Goal: Task Accomplishment & Management: Use online tool/utility

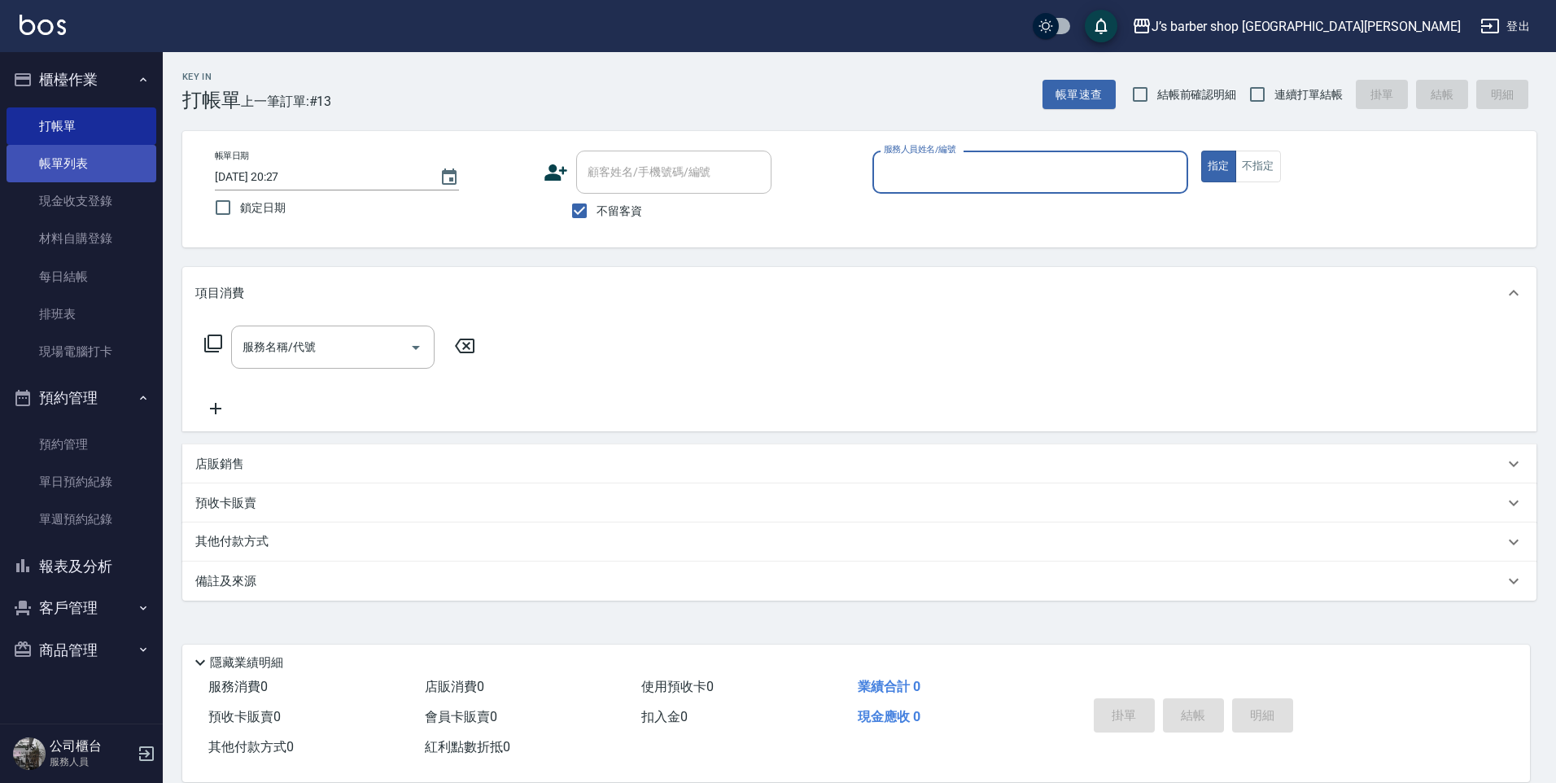
click at [81, 152] on link "帳單列表" at bounding box center [82, 163] width 150 height 37
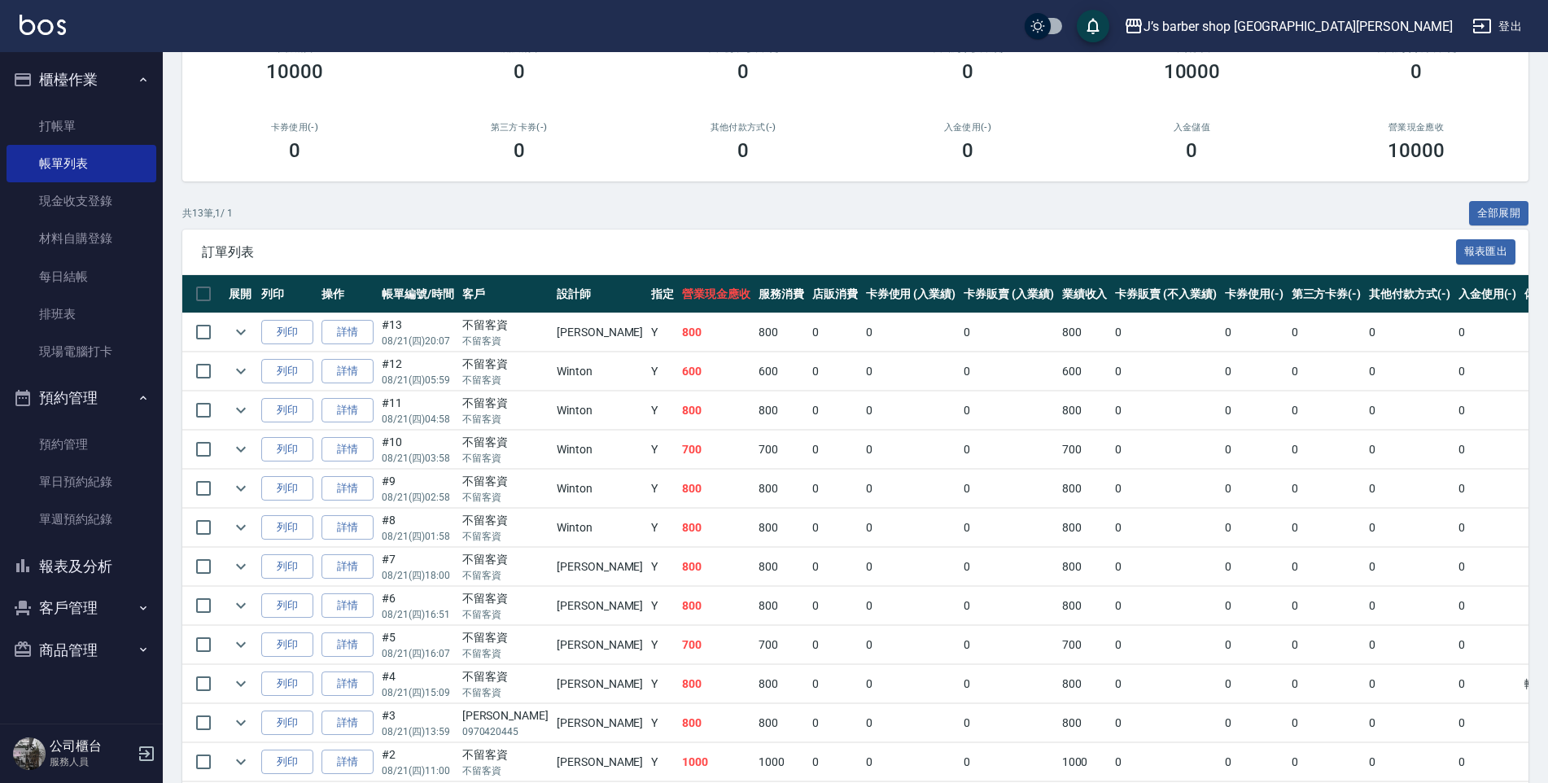
scroll to position [34, 0]
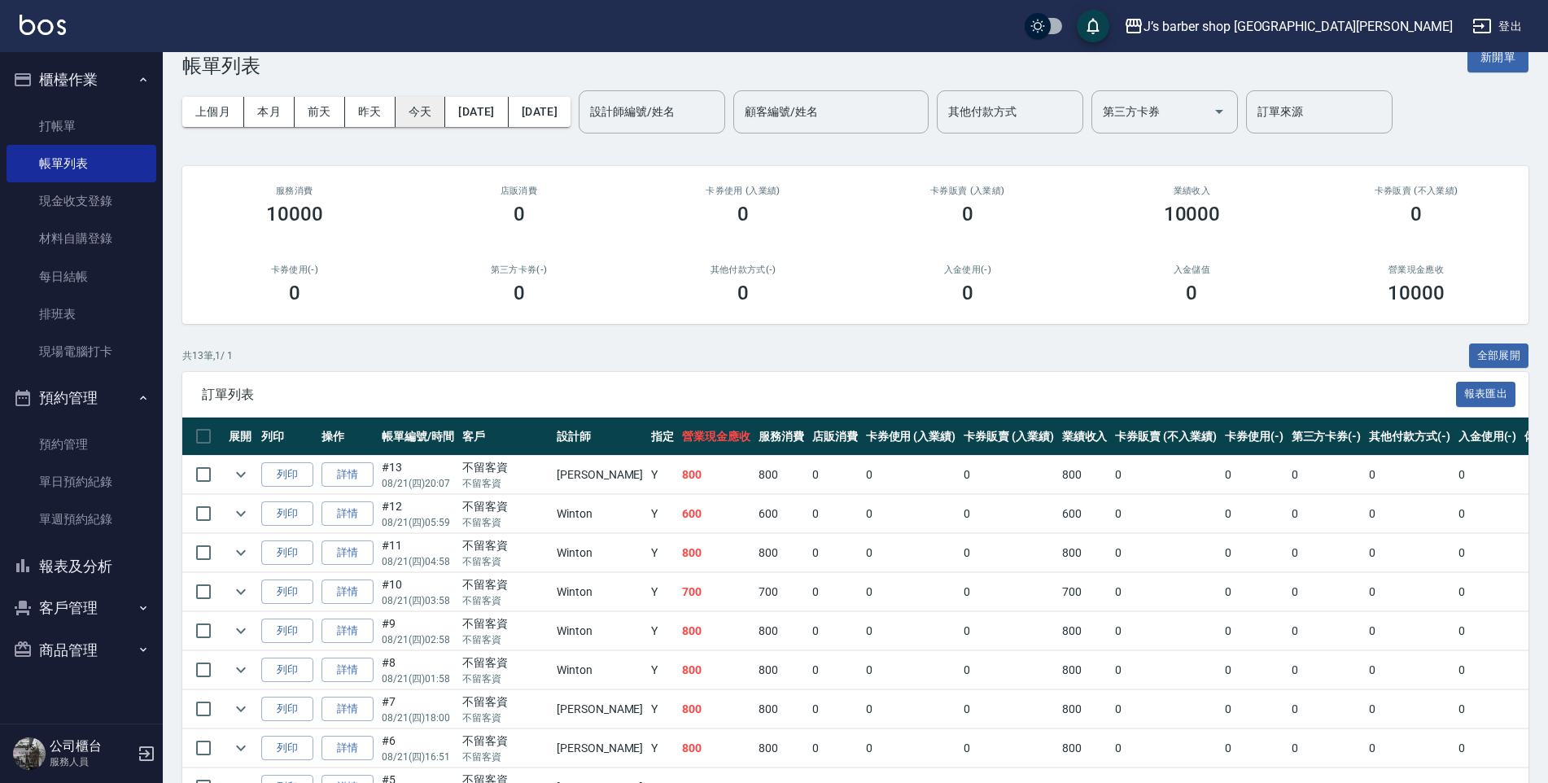
click at [420, 118] on button "今天" at bounding box center [421, 112] width 50 height 30
click at [678, 116] on input "設計師編號/姓名" at bounding box center [652, 112] width 132 height 28
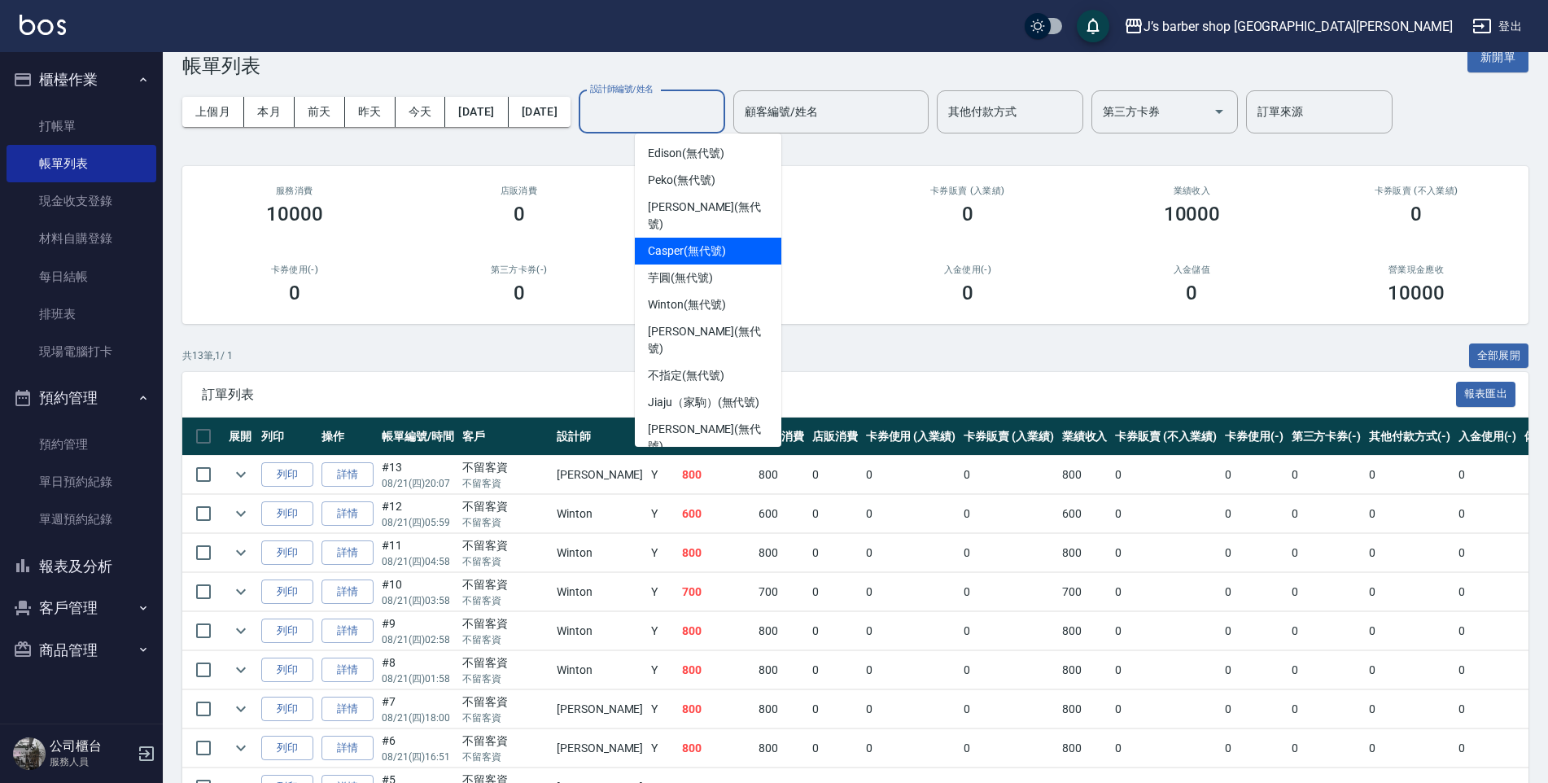
click at [572, 192] on h2 "店販消費" at bounding box center [519, 191] width 186 height 11
click at [696, 117] on input "設計師編號/姓名" at bounding box center [652, 112] width 132 height 28
click at [692, 156] on span "Edison (無代號)" at bounding box center [686, 153] width 76 height 17
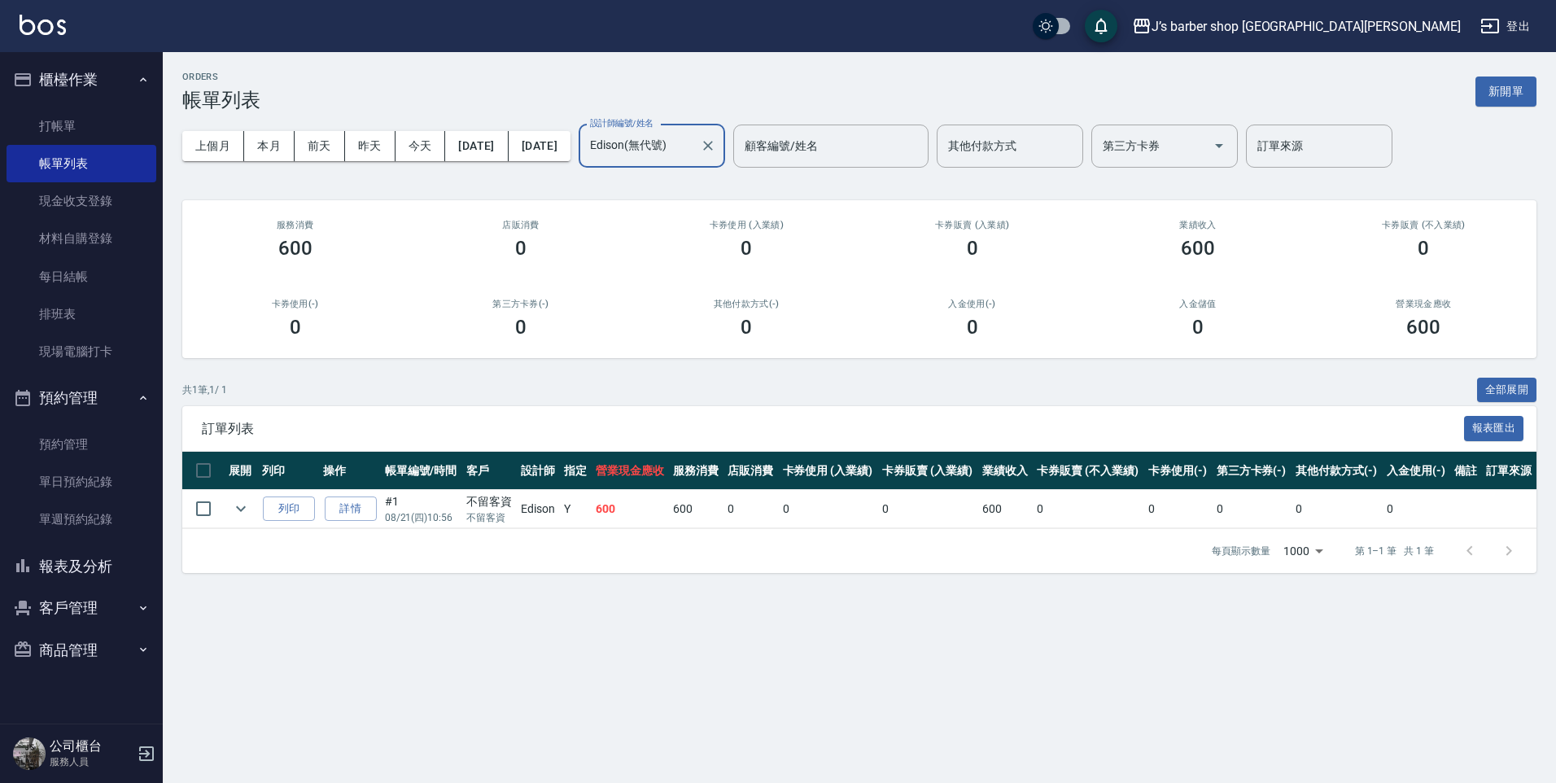
click at [671, 144] on input "Edison(無代號)" at bounding box center [639, 146] width 107 height 28
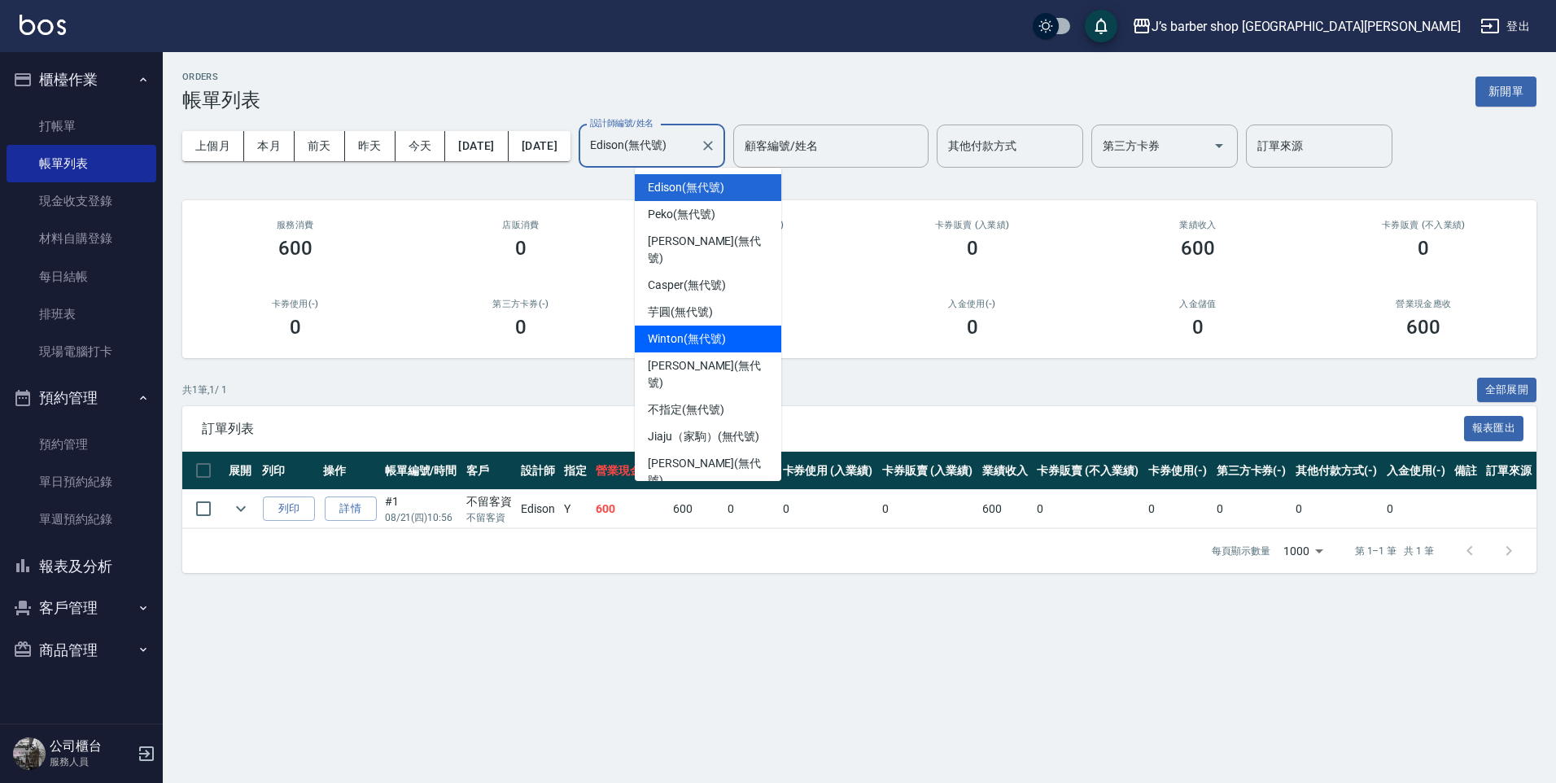
click at [711, 330] on div "Winton (無代號)" at bounding box center [708, 339] width 147 height 27
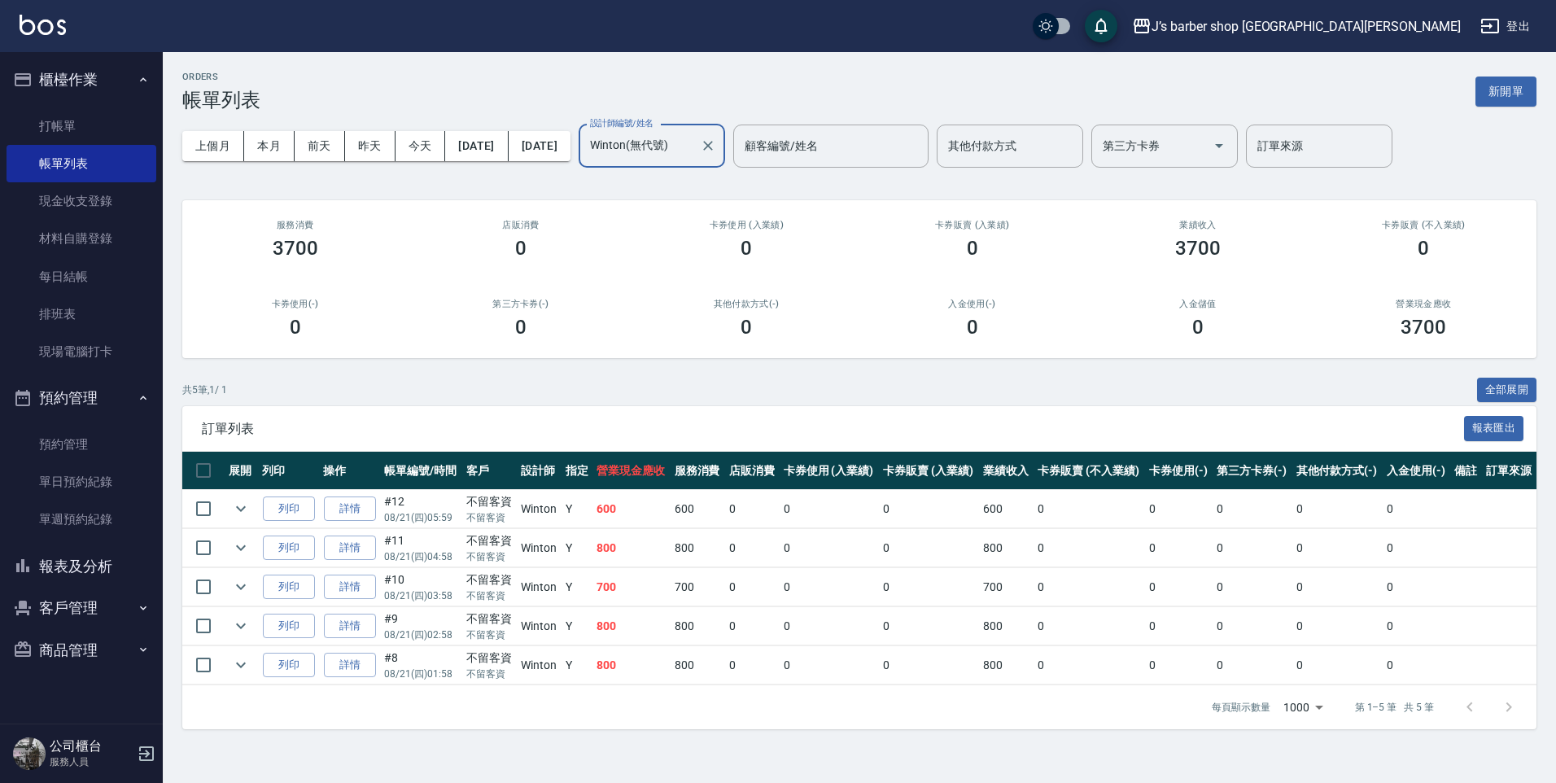
drag, startPoint x: 686, startPoint y: 156, endPoint x: 688, endPoint y: 145, distance: 11.5
click at [687, 152] on input "Winton(無代號)" at bounding box center [639, 146] width 107 height 28
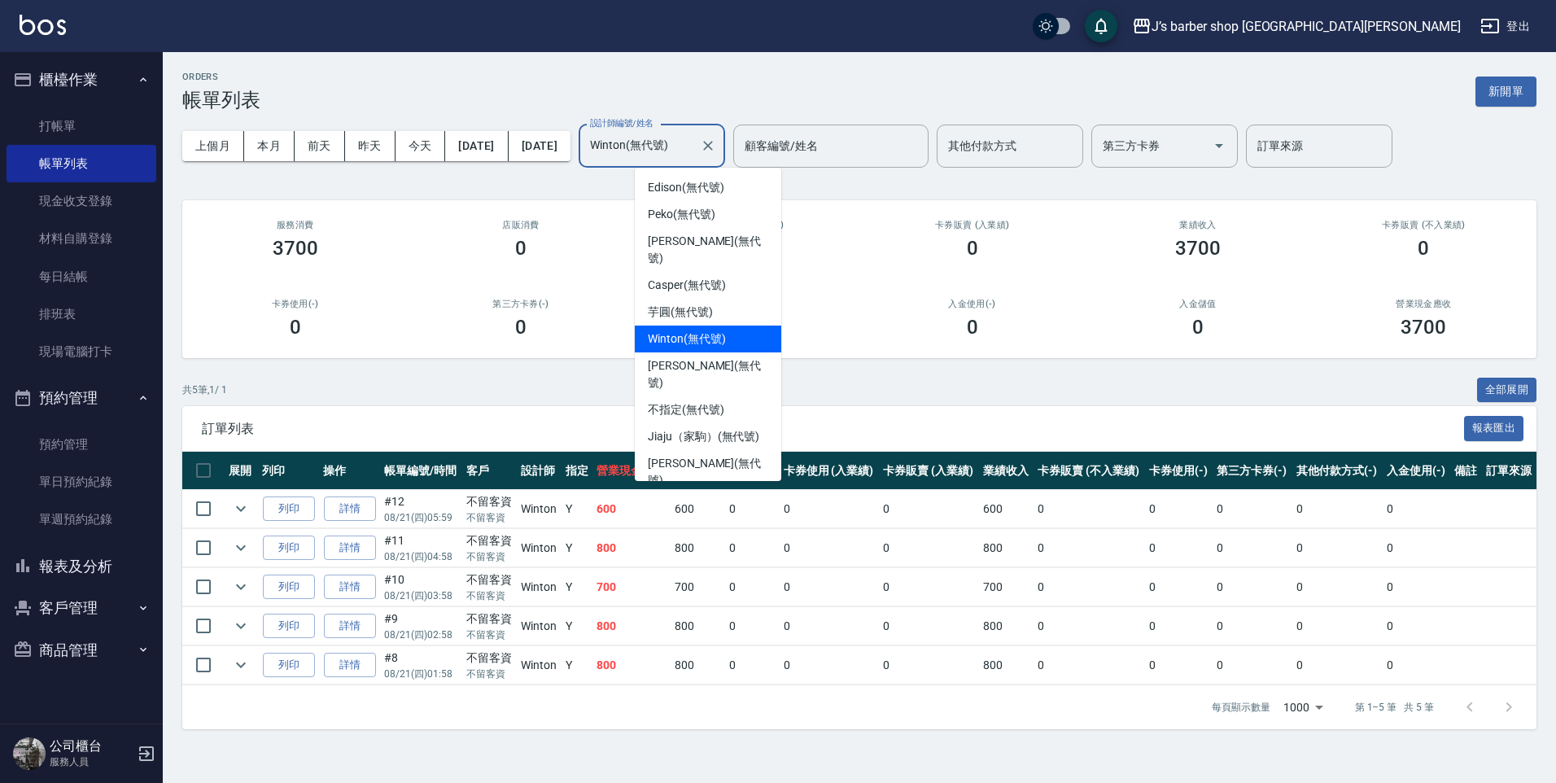
click at [688, 145] on input "Winton(無代號)" at bounding box center [639, 146] width 107 height 28
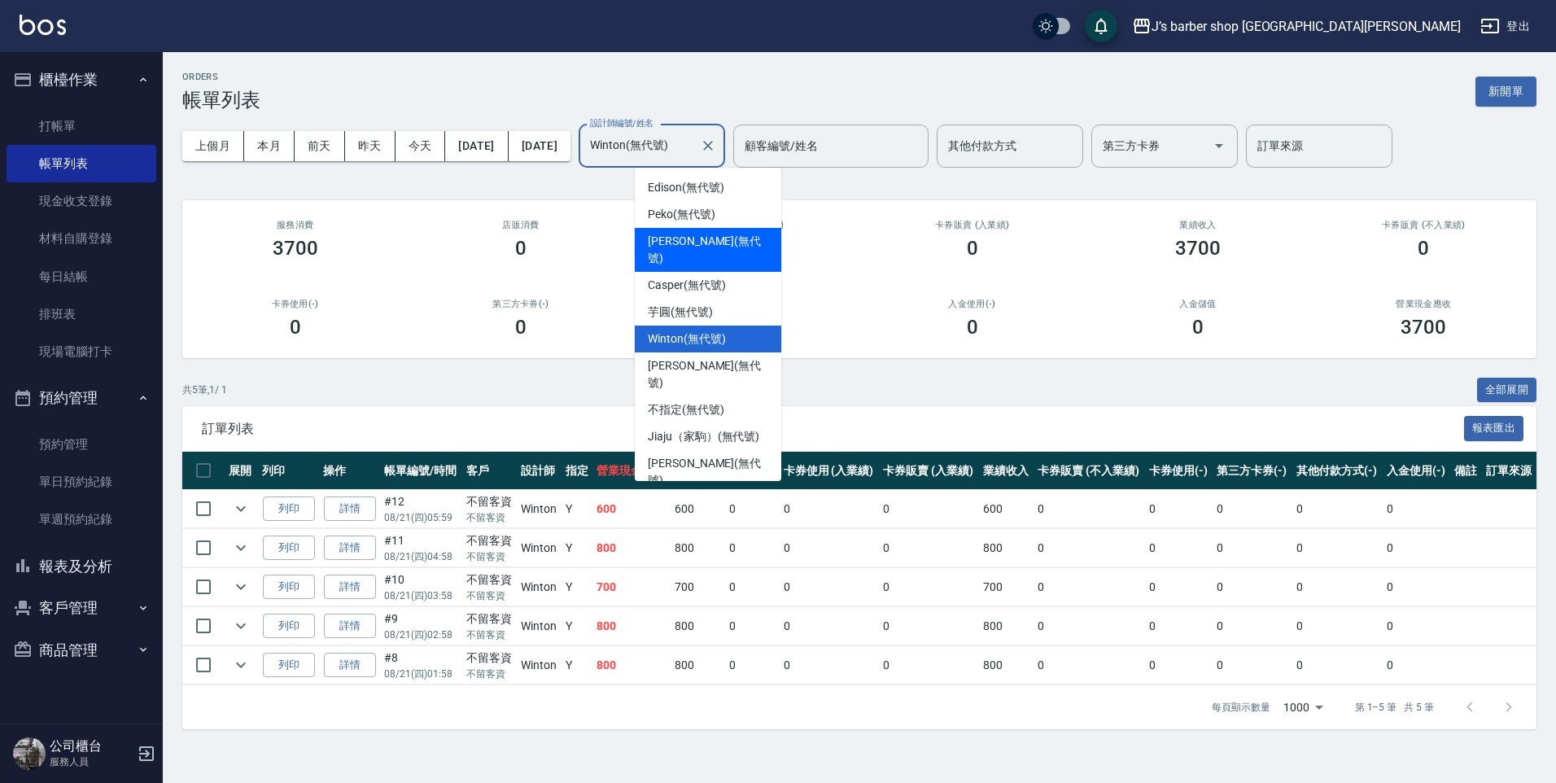
click at [677, 240] on span "[PERSON_NAME] (無代號)" at bounding box center [708, 250] width 120 height 34
type input "[PERSON_NAME](無代號)"
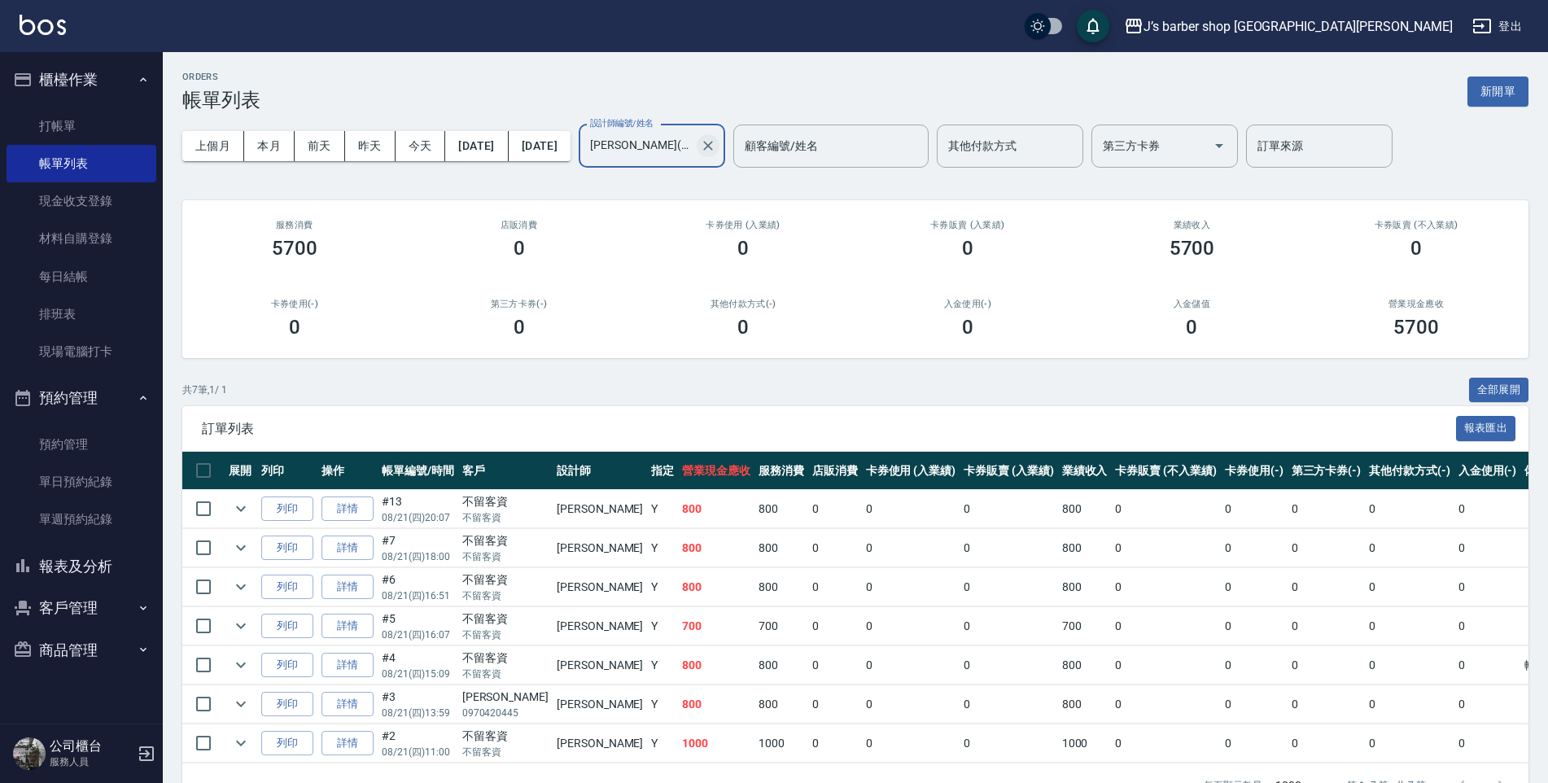
click at [716, 141] on icon "Clear" at bounding box center [708, 146] width 16 height 16
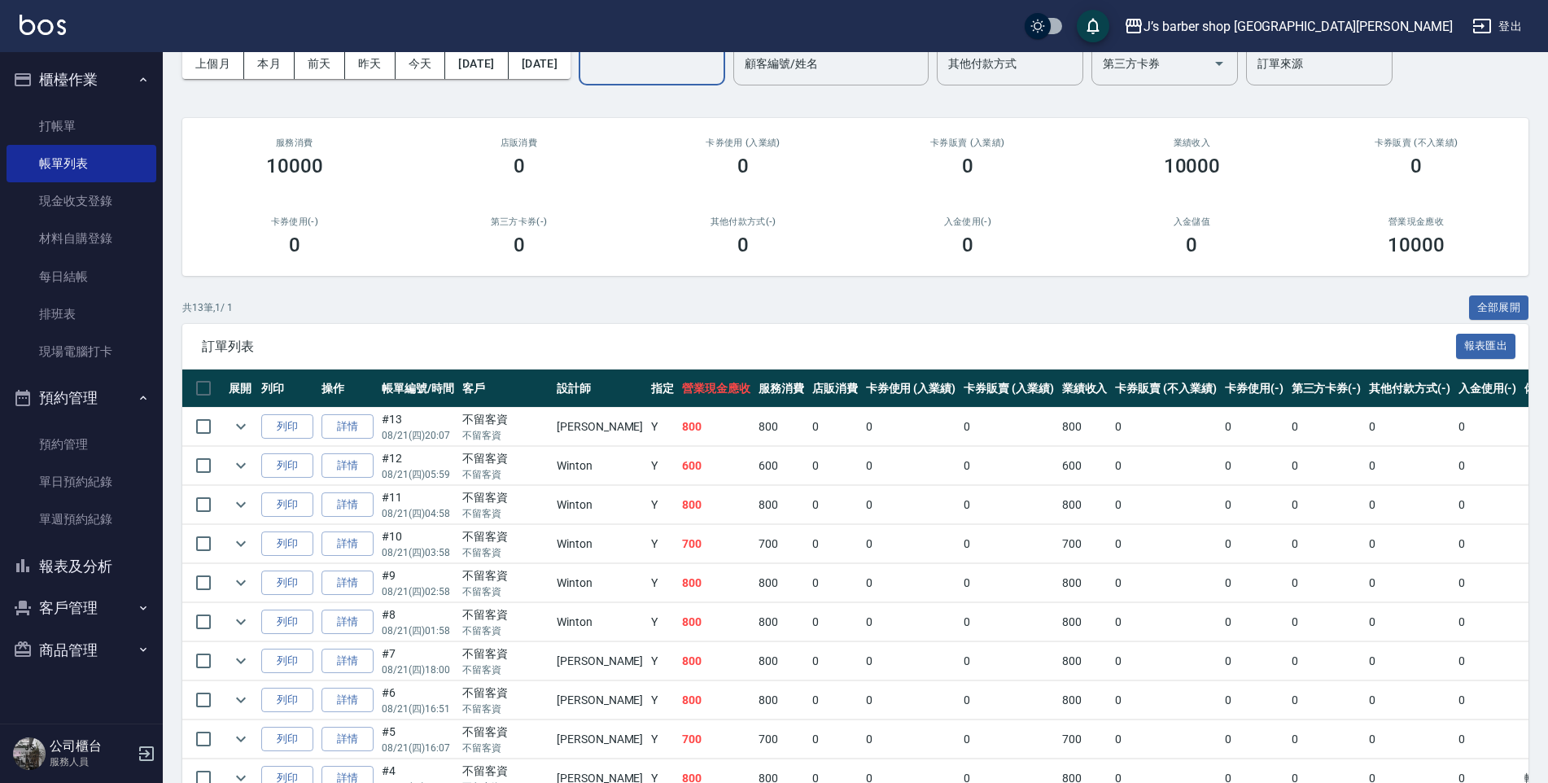
scroll to position [278, 0]
